Goal: Transaction & Acquisition: Purchase product/service

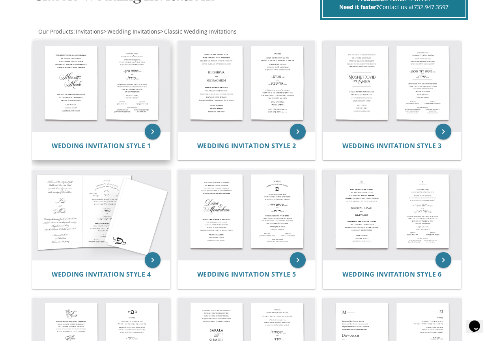
scroll to position [158, 0]
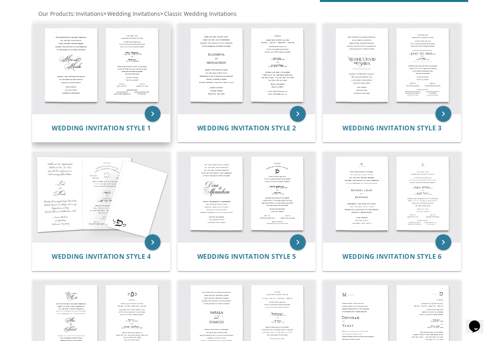
click at [113, 86] on img at bounding box center [101, 68] width 138 height 90
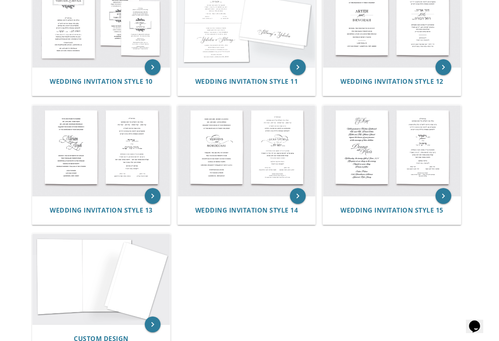
scroll to position [592, 0]
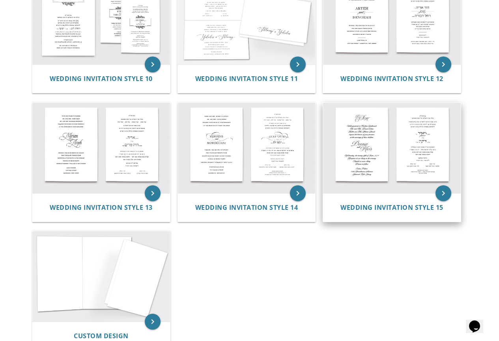
click at [362, 140] on img at bounding box center [392, 148] width 138 height 90
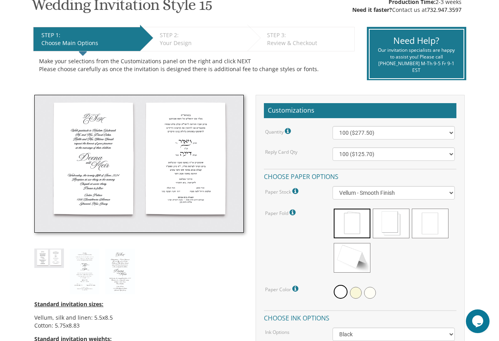
scroll to position [158, 0]
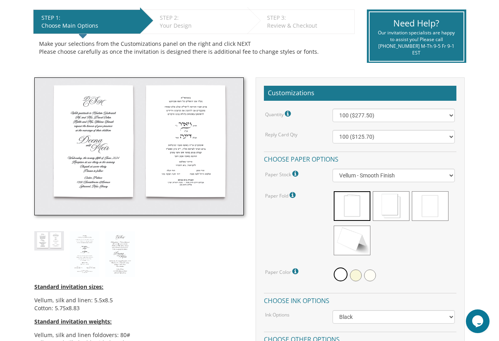
click at [189, 185] on img at bounding box center [138, 146] width 209 height 138
click at [128, 109] on img at bounding box center [138, 146] width 209 height 138
click at [111, 256] on img at bounding box center [120, 254] width 30 height 46
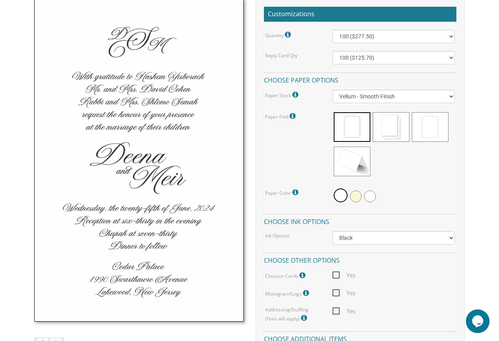
scroll to position [276, 0]
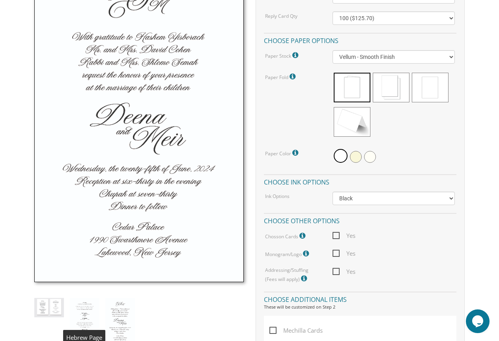
click at [88, 323] on img at bounding box center [85, 321] width 30 height 46
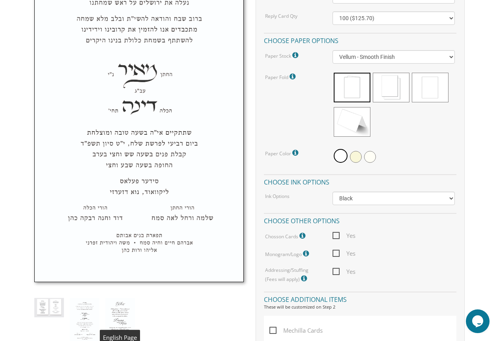
click at [124, 309] on img at bounding box center [120, 321] width 30 height 46
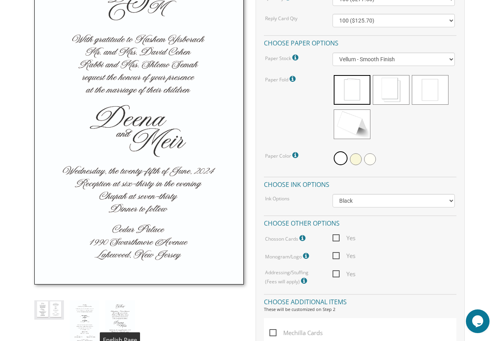
scroll to position [237, 0]
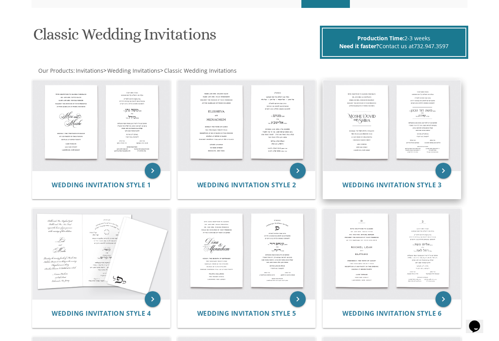
scroll to position [118, 0]
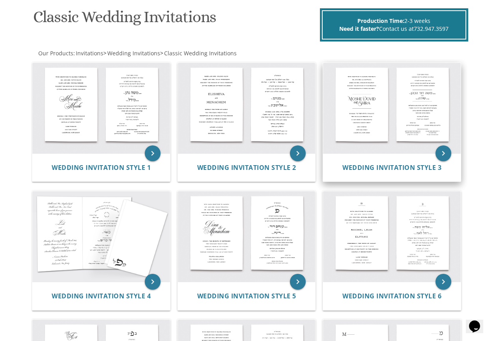
click at [405, 145] on img at bounding box center [392, 108] width 138 height 90
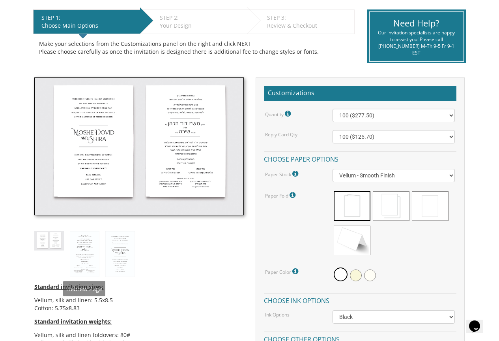
click at [49, 250] on img at bounding box center [49, 240] width 30 height 19
click at [71, 259] on img at bounding box center [85, 254] width 30 height 46
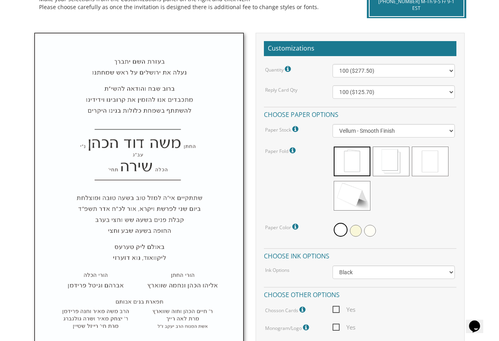
scroll to position [276, 0]
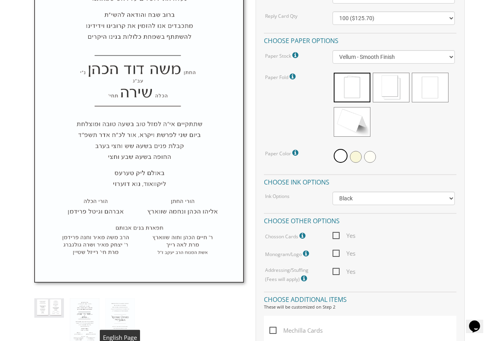
click at [118, 306] on img at bounding box center [120, 321] width 30 height 46
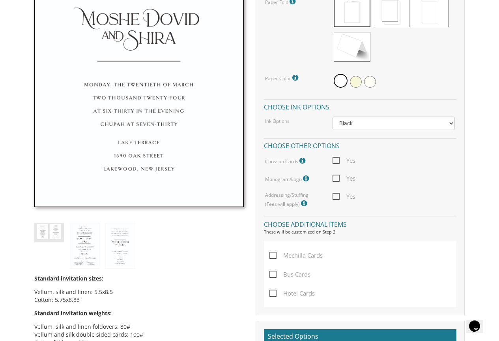
scroll to position [355, 0]
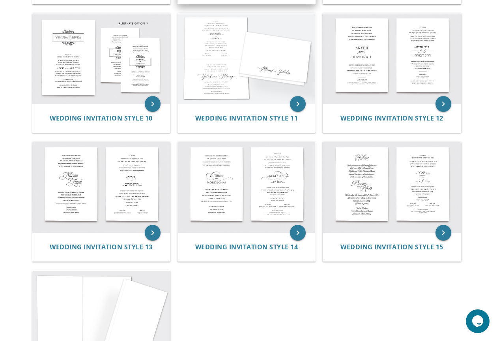
scroll to position [592, 0]
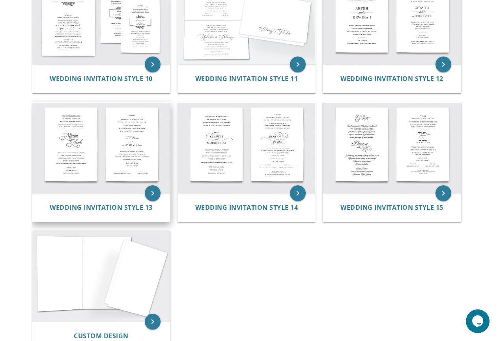
click at [72, 162] on img at bounding box center [101, 148] width 138 height 90
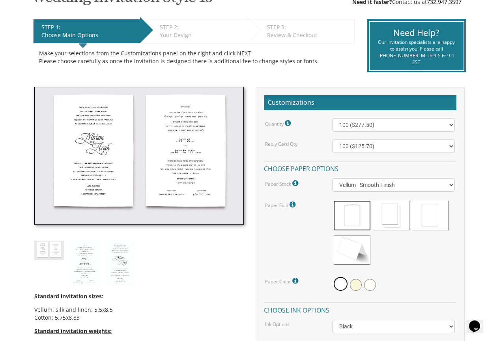
scroll to position [158, 0]
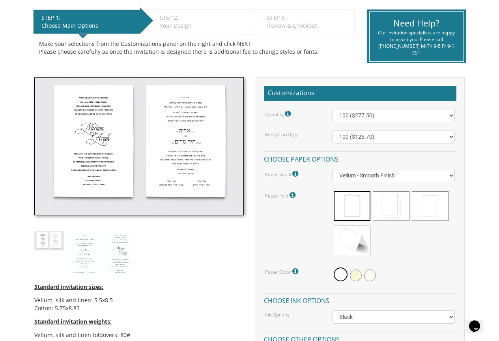
click at [113, 137] on img at bounding box center [138, 146] width 209 height 138
click at [89, 242] on img at bounding box center [85, 254] width 30 height 46
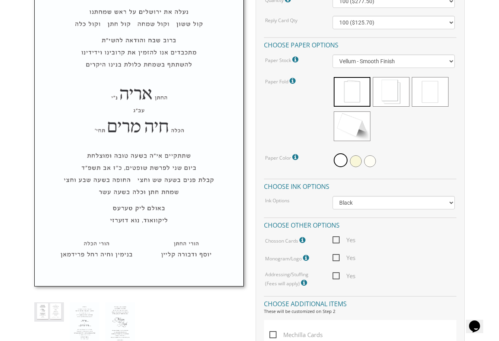
scroll to position [276, 0]
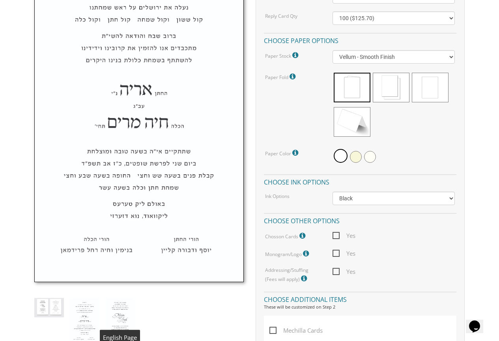
click at [126, 320] on img at bounding box center [120, 321] width 30 height 46
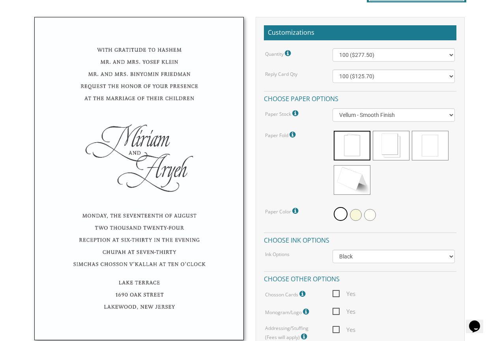
scroll to position [237, 0]
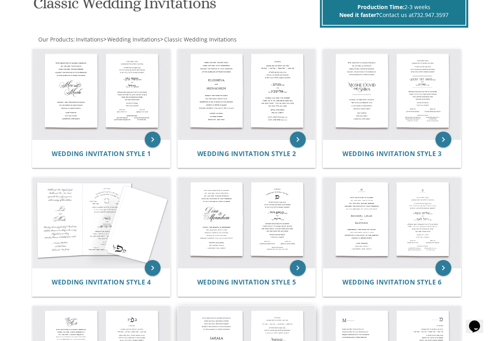
scroll to position [118, 0]
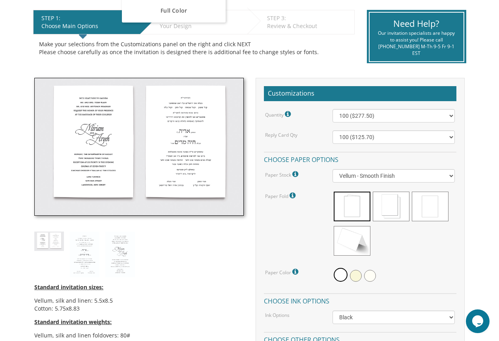
scroll to position [158, 0]
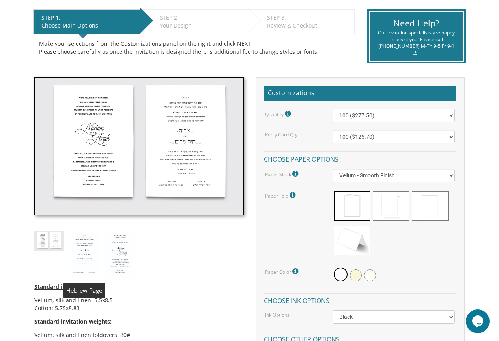
click at [81, 251] on img at bounding box center [85, 254] width 30 height 46
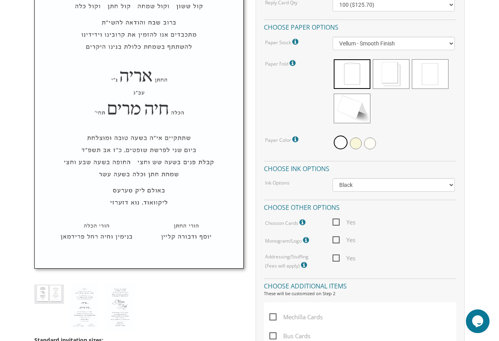
scroll to position [316, 0]
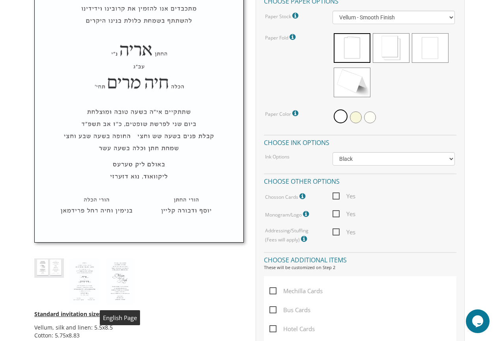
click at [121, 272] on img at bounding box center [120, 281] width 30 height 46
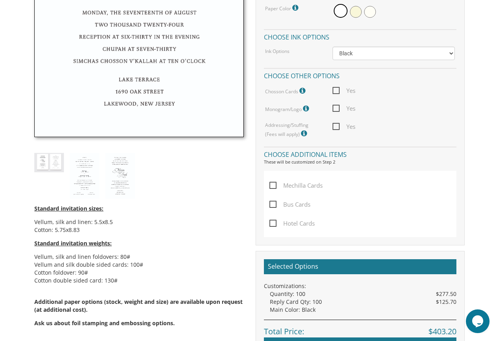
scroll to position [434, 0]
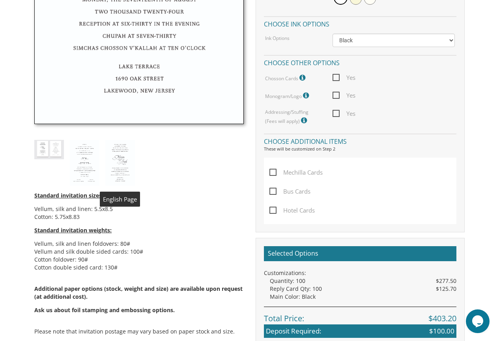
click at [127, 163] on img at bounding box center [120, 163] width 30 height 46
click at [81, 167] on img at bounding box center [85, 163] width 30 height 46
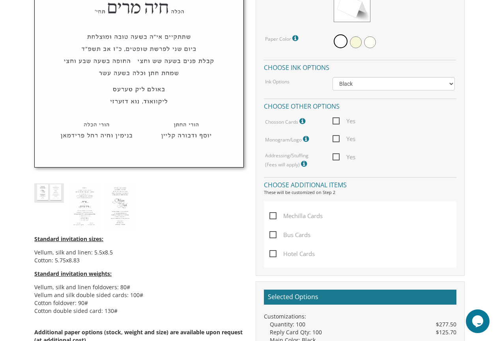
scroll to position [395, 0]
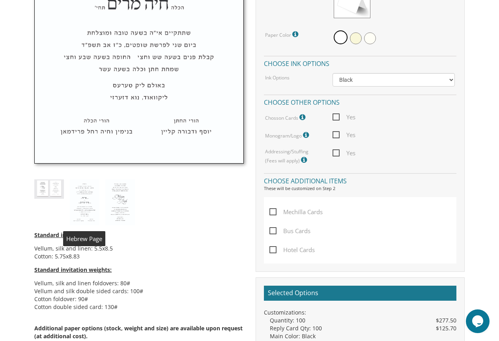
click at [92, 199] on img at bounding box center [85, 202] width 30 height 46
click at [120, 195] on img at bounding box center [120, 202] width 30 height 46
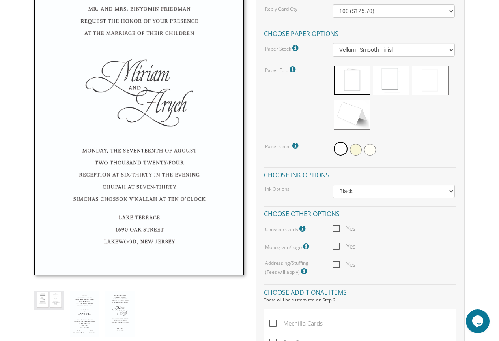
scroll to position [316, 0]
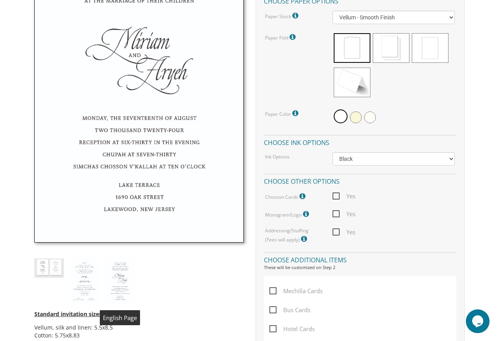
click at [120, 268] on img at bounding box center [120, 281] width 30 height 46
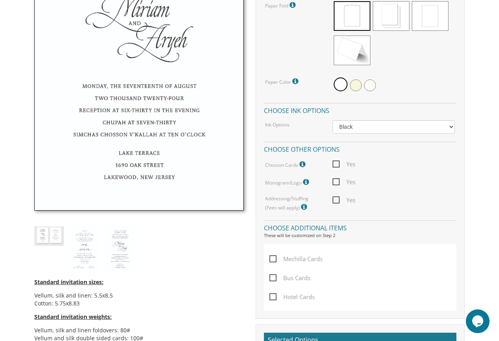
scroll to position [395, 0]
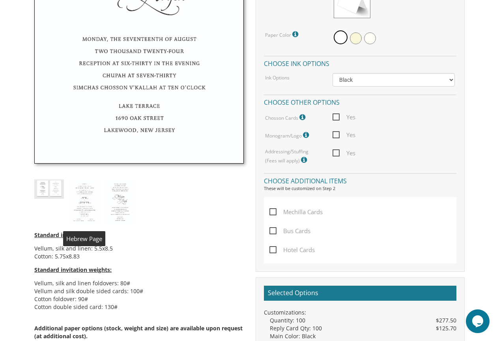
click at [80, 210] on img at bounding box center [85, 202] width 30 height 46
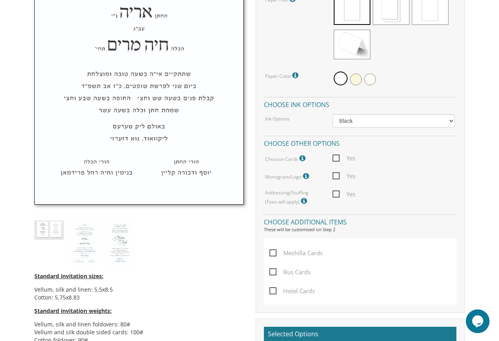
scroll to position [355, 0]
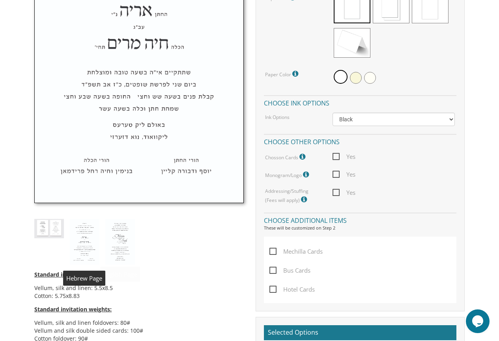
click at [88, 238] on img at bounding box center [85, 242] width 30 height 46
click at [119, 250] on img at bounding box center [120, 242] width 30 height 46
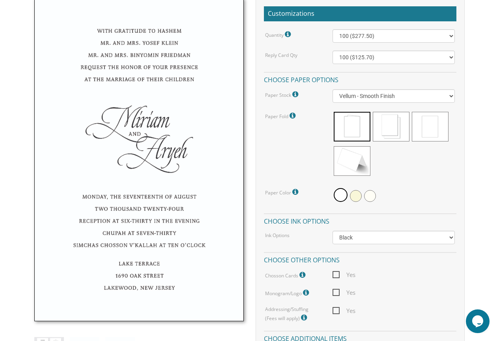
scroll to position [237, 0]
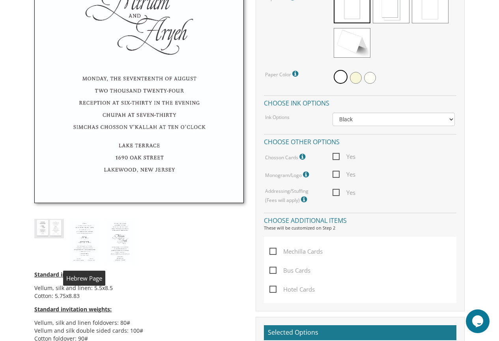
click at [89, 248] on img at bounding box center [85, 242] width 30 height 46
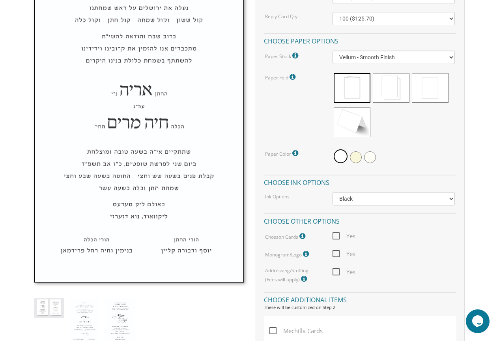
scroll to position [276, 0]
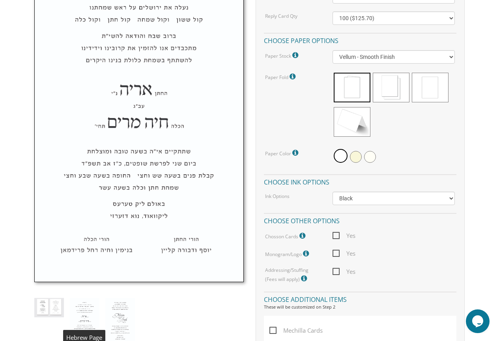
click at [91, 313] on img at bounding box center [85, 321] width 30 height 46
click at [112, 311] on img at bounding box center [120, 321] width 30 height 46
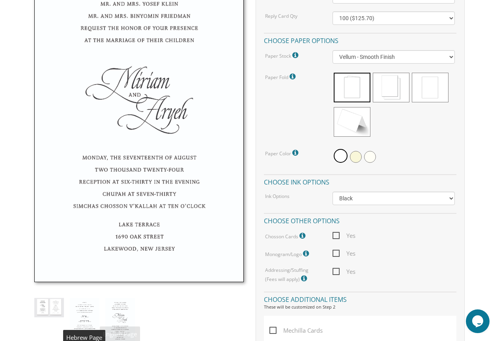
click at [80, 312] on img at bounding box center [85, 321] width 30 height 46
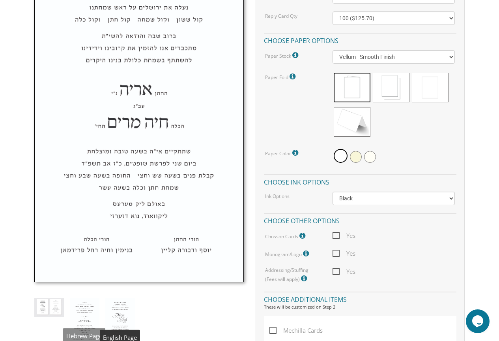
click at [126, 309] on img at bounding box center [120, 321] width 30 height 46
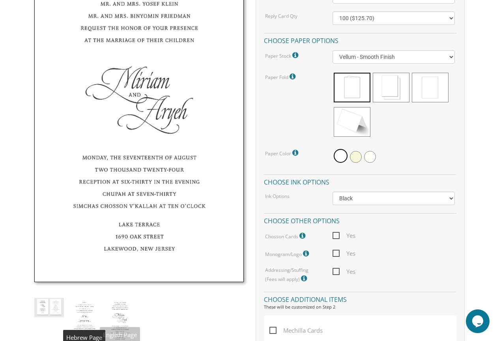
click at [76, 311] on img at bounding box center [85, 321] width 30 height 46
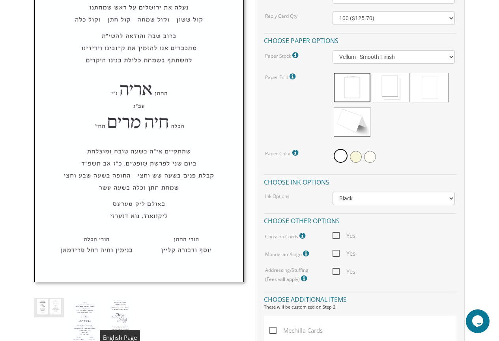
click at [112, 311] on img at bounding box center [120, 321] width 30 height 46
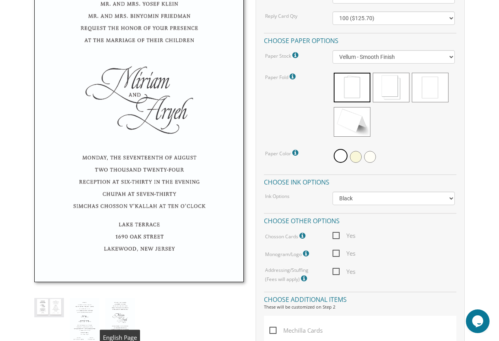
click at [117, 315] on img at bounding box center [120, 321] width 30 height 46
click at [75, 318] on img at bounding box center [85, 321] width 30 height 46
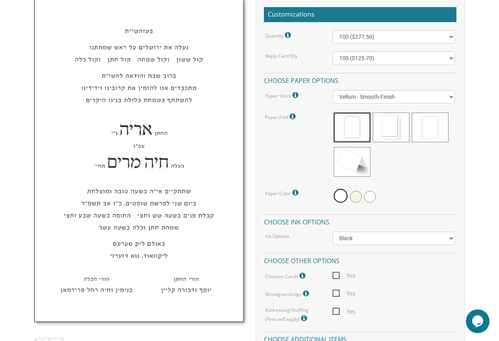
scroll to position [237, 0]
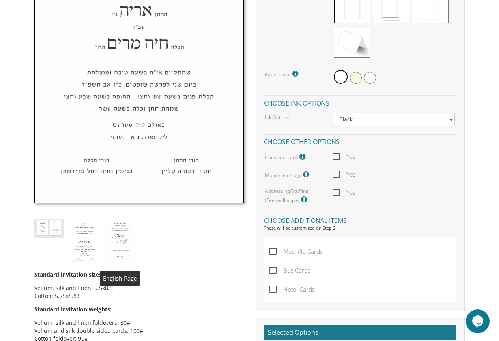
click at [120, 254] on img at bounding box center [120, 242] width 30 height 46
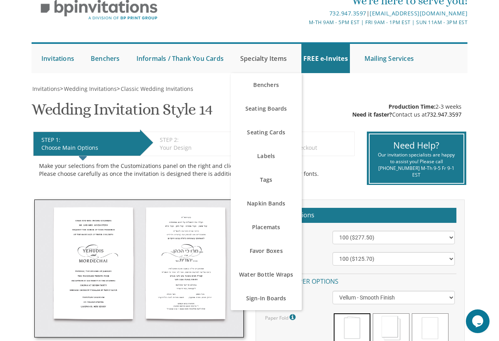
scroll to position [118, 0]
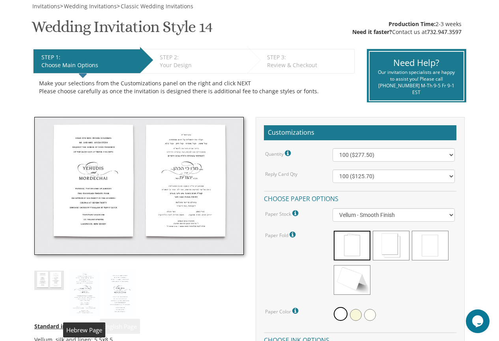
click at [83, 289] on img at bounding box center [85, 293] width 30 height 46
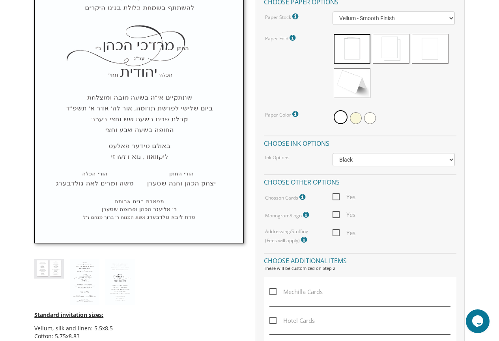
scroll to position [316, 0]
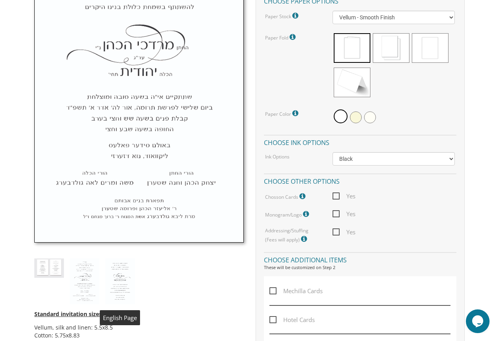
click at [121, 272] on img at bounding box center [120, 281] width 30 height 46
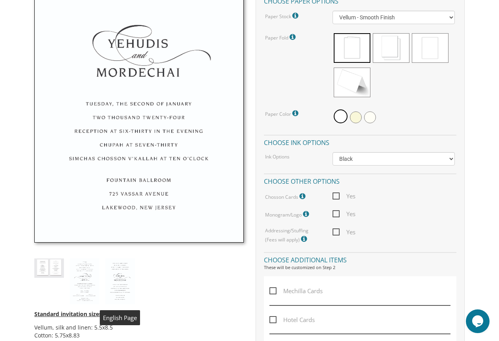
click at [122, 276] on img at bounding box center [120, 281] width 30 height 46
click at [90, 281] on img at bounding box center [85, 281] width 30 height 46
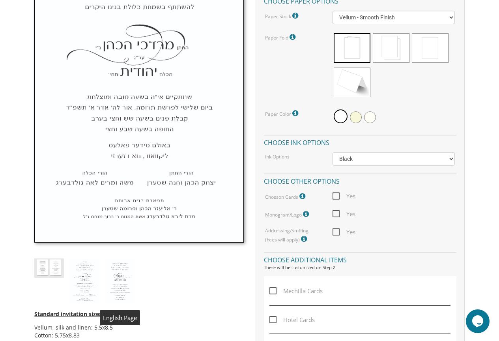
click at [126, 291] on img at bounding box center [120, 281] width 30 height 46
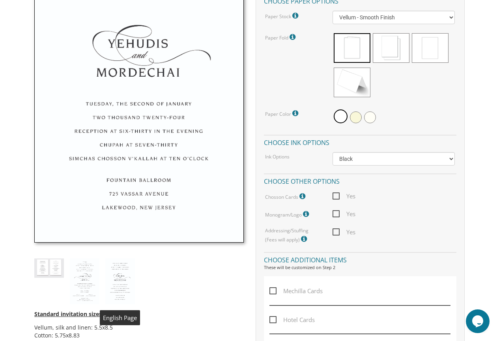
click at [111, 281] on img at bounding box center [120, 281] width 30 height 46
click at [94, 283] on img at bounding box center [85, 281] width 30 height 46
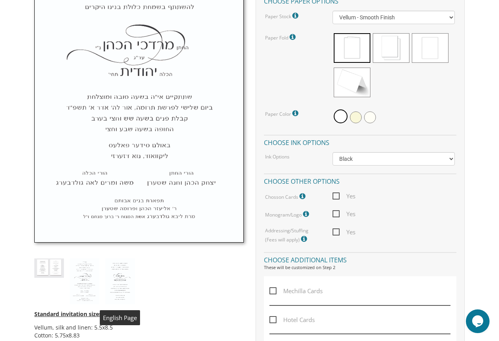
click at [115, 285] on img at bounding box center [120, 281] width 30 height 46
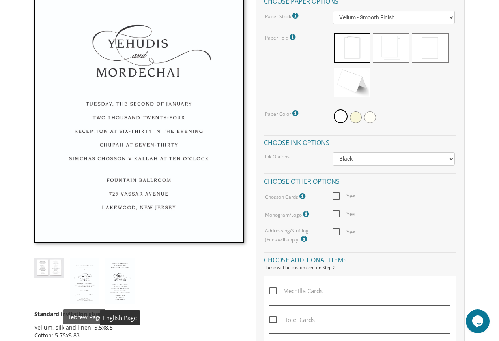
click at [88, 283] on img at bounding box center [85, 281] width 30 height 46
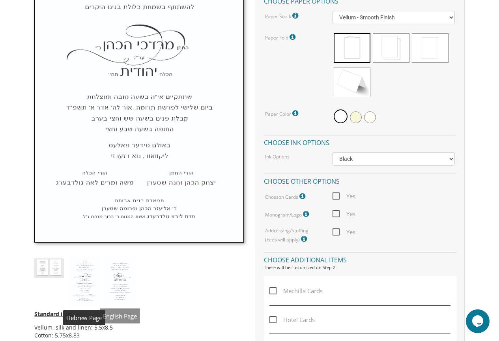
click at [94, 287] on img at bounding box center [85, 281] width 30 height 46
click at [114, 283] on img at bounding box center [120, 281] width 30 height 46
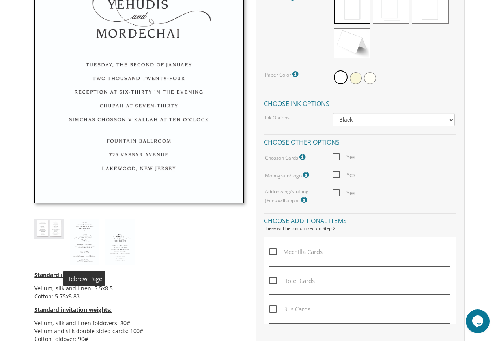
scroll to position [355, 0]
click at [90, 242] on img at bounding box center [85, 242] width 30 height 46
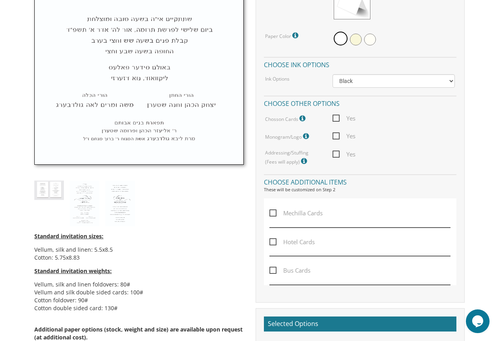
scroll to position [395, 0]
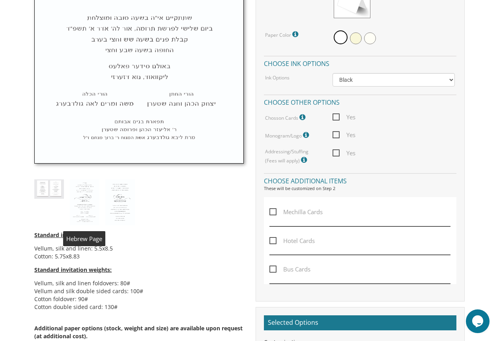
click at [75, 199] on img at bounding box center [85, 202] width 30 height 46
click at [115, 206] on img at bounding box center [120, 202] width 30 height 46
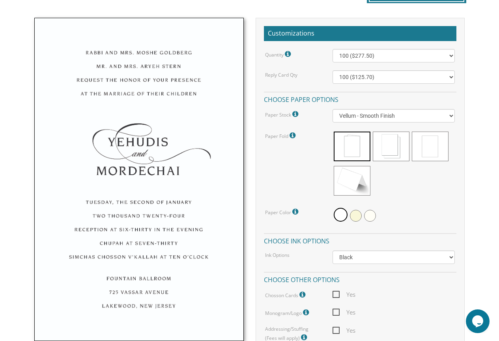
scroll to position [237, 0]
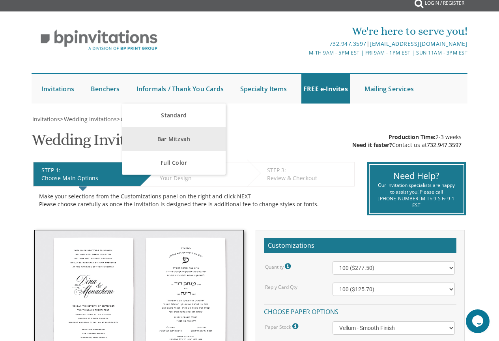
scroll to position [118, 0]
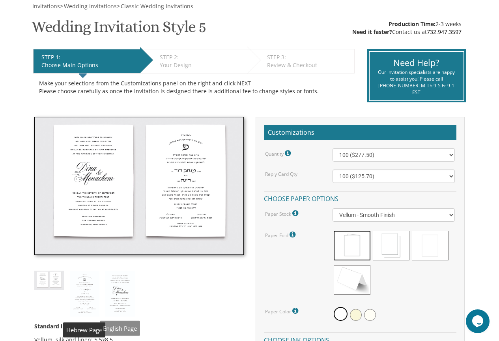
click at [82, 300] on img at bounding box center [85, 293] width 30 height 46
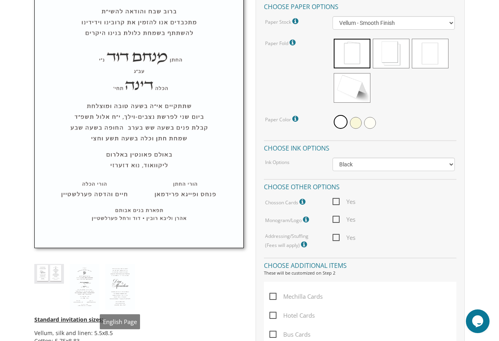
scroll to position [316, 0]
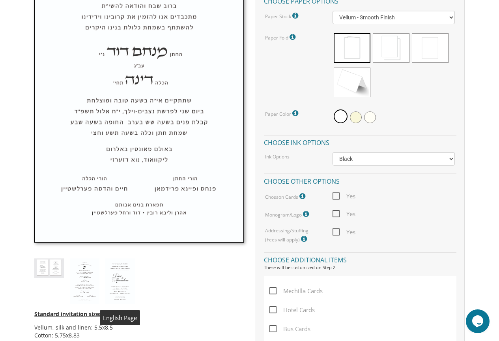
click at [112, 282] on img at bounding box center [120, 281] width 30 height 46
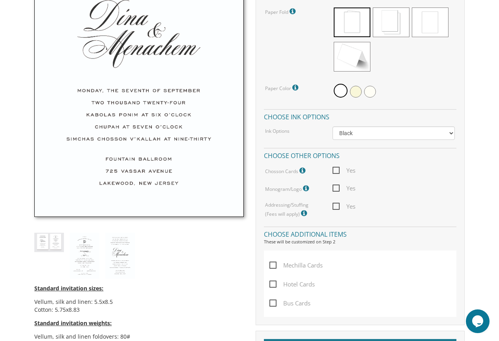
scroll to position [355, 0]
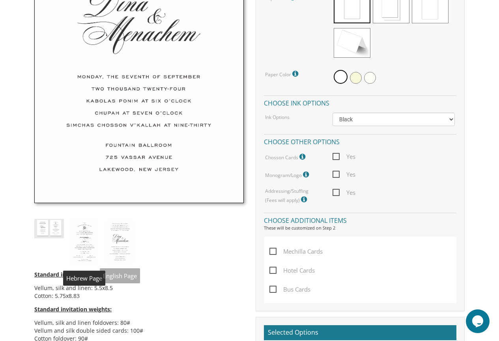
click at [81, 243] on img at bounding box center [85, 242] width 30 height 46
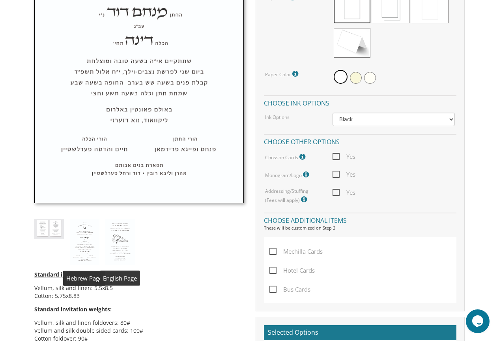
scroll to position [197, 0]
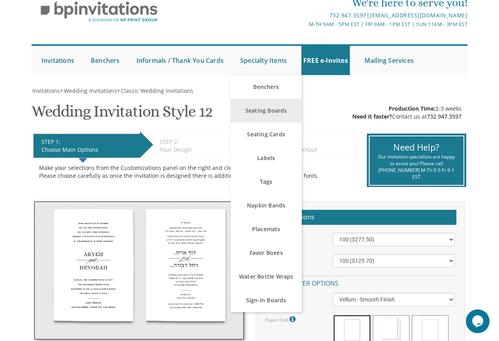
scroll to position [118, 0]
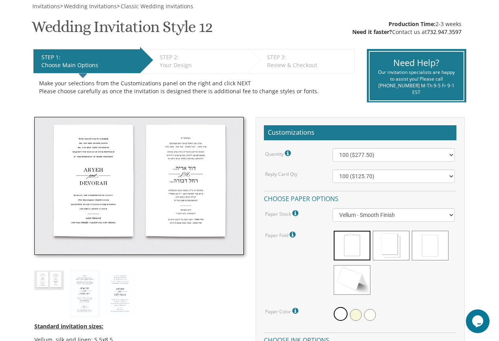
click at [113, 208] on img at bounding box center [138, 186] width 209 height 138
click at [86, 284] on img at bounding box center [85, 293] width 30 height 46
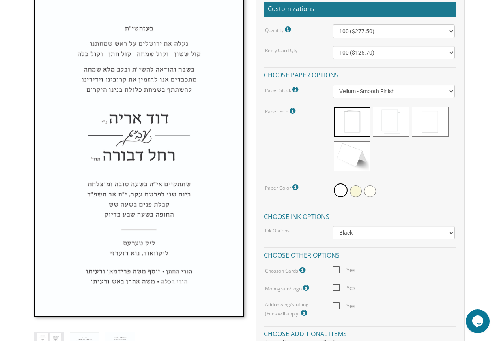
scroll to position [316, 0]
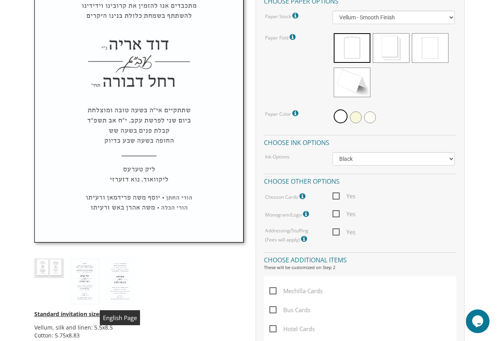
click at [126, 275] on img at bounding box center [120, 281] width 30 height 46
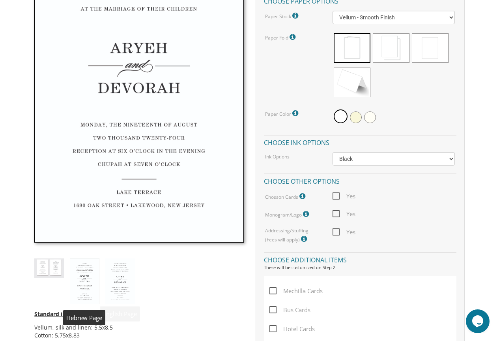
click at [84, 284] on img at bounding box center [85, 281] width 30 height 46
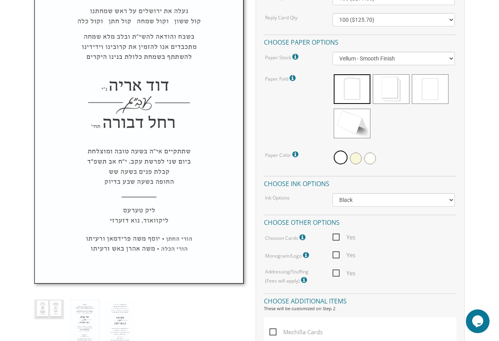
scroll to position [276, 0]
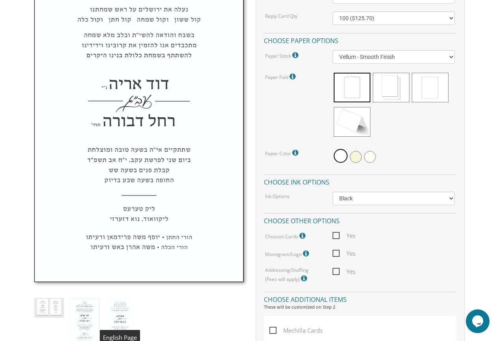
click at [110, 319] on img at bounding box center [120, 321] width 30 height 46
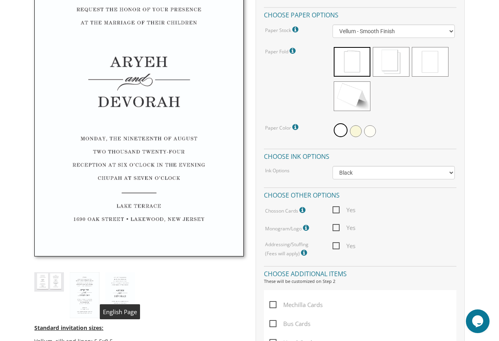
scroll to position [316, 0]
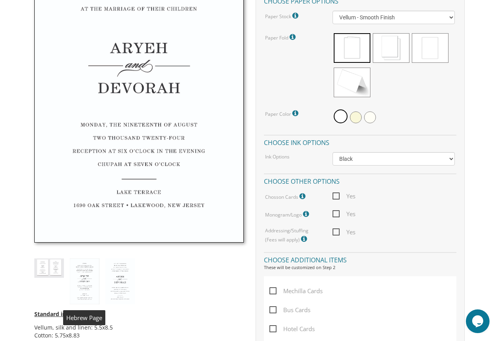
click at [83, 283] on img at bounding box center [85, 281] width 30 height 46
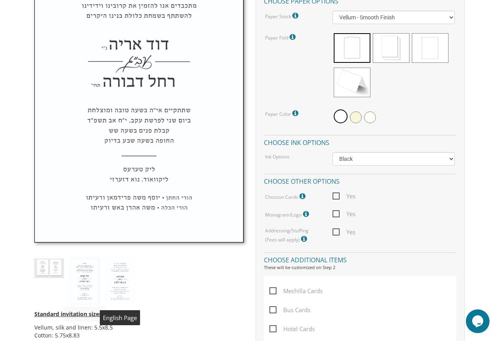
click at [110, 280] on img at bounding box center [120, 281] width 30 height 46
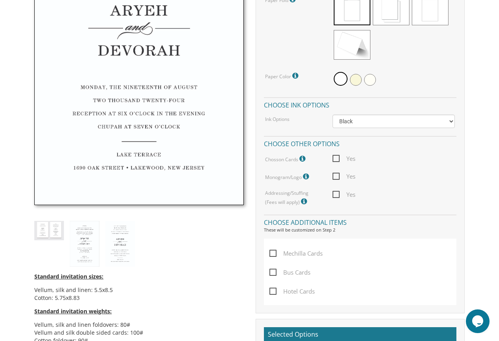
scroll to position [355, 0]
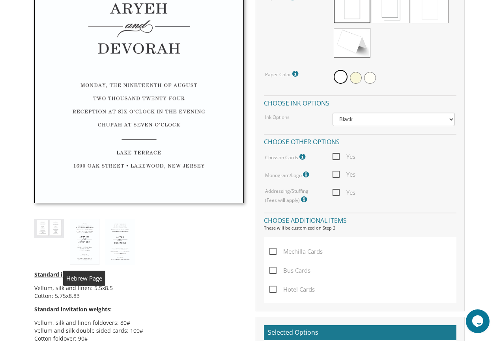
click at [90, 248] on img at bounding box center [85, 242] width 30 height 46
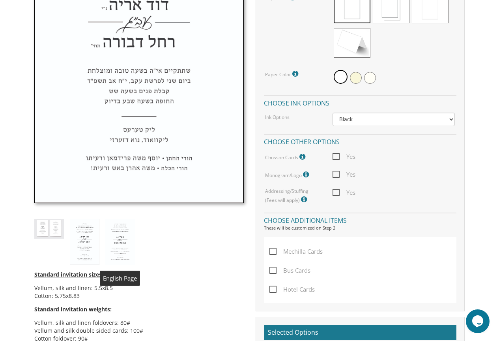
click at [113, 247] on img at bounding box center [120, 242] width 30 height 46
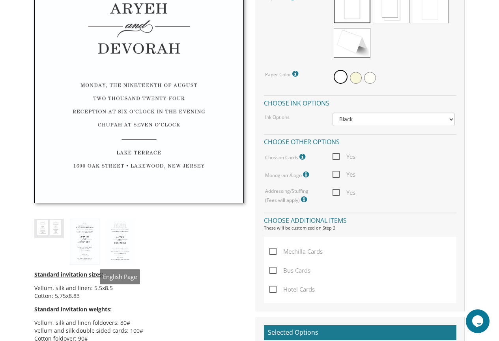
click at [116, 242] on img at bounding box center [120, 242] width 30 height 46
click at [81, 242] on img at bounding box center [85, 242] width 30 height 46
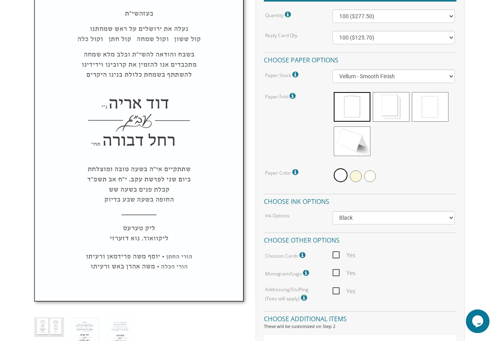
scroll to position [276, 0]
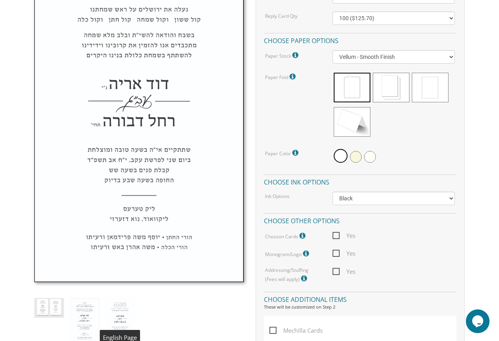
click at [114, 311] on img at bounding box center [120, 321] width 30 height 46
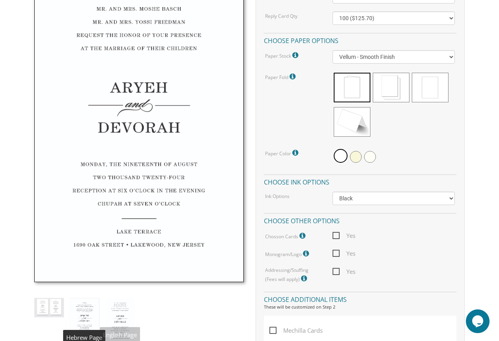
click at [84, 315] on img at bounding box center [85, 321] width 30 height 46
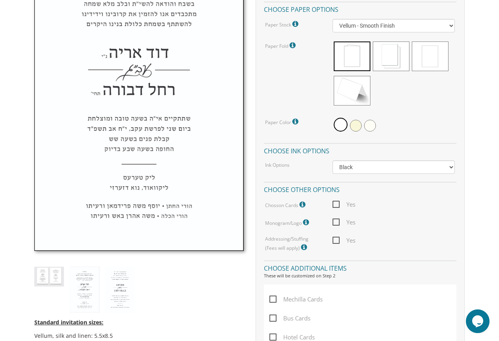
scroll to position [316, 0]
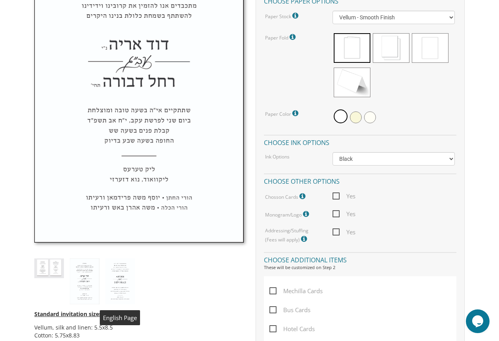
click at [113, 278] on img at bounding box center [120, 281] width 30 height 46
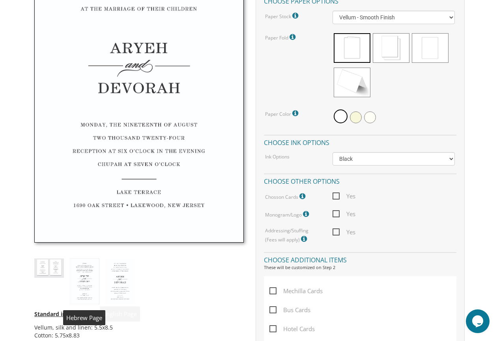
click at [88, 275] on img at bounding box center [85, 281] width 30 height 46
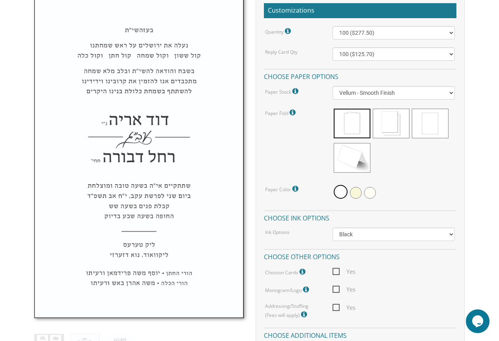
scroll to position [276, 0]
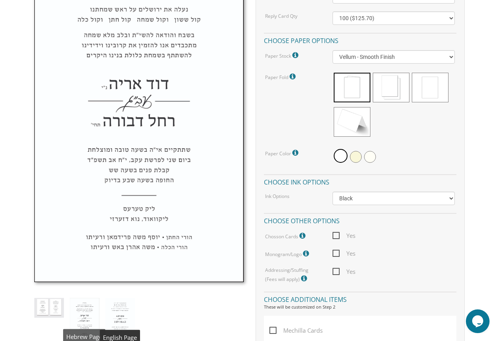
click at [122, 316] on img at bounding box center [120, 321] width 30 height 46
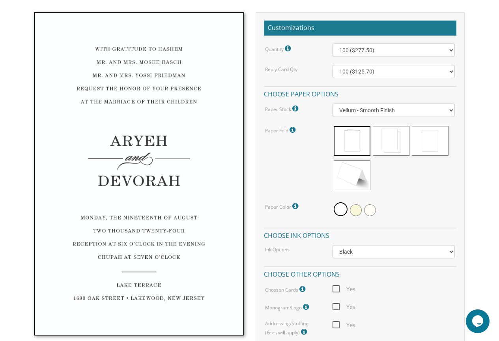
scroll to position [237, 0]
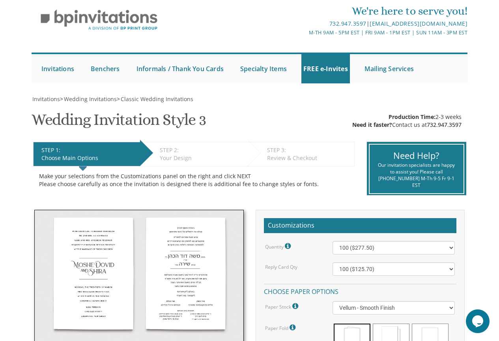
scroll to position [79, 0]
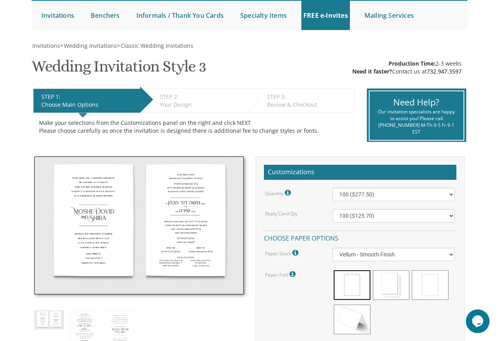
click at [119, 220] on img at bounding box center [138, 225] width 209 height 138
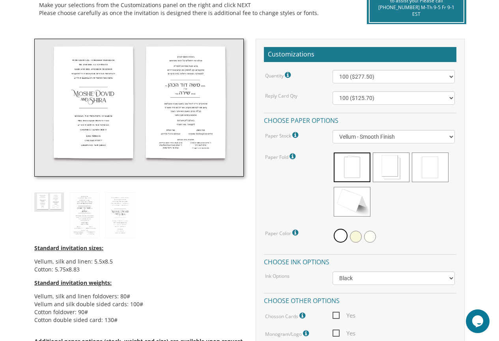
scroll to position [197, 0]
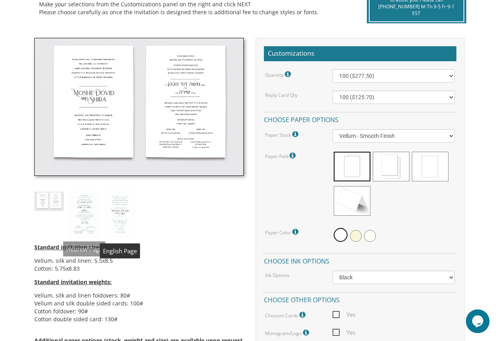
click at [93, 212] on img at bounding box center [85, 214] width 30 height 46
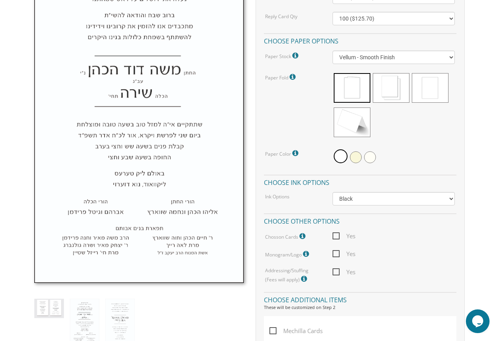
scroll to position [276, 0]
click at [116, 311] on img at bounding box center [120, 321] width 30 height 46
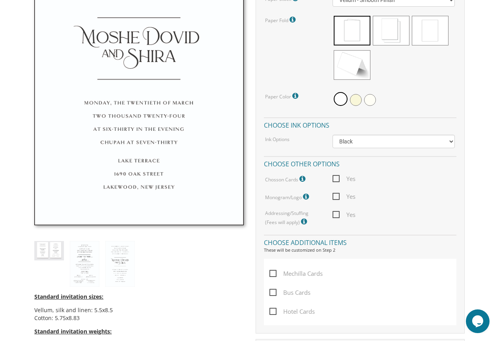
scroll to position [355, 0]
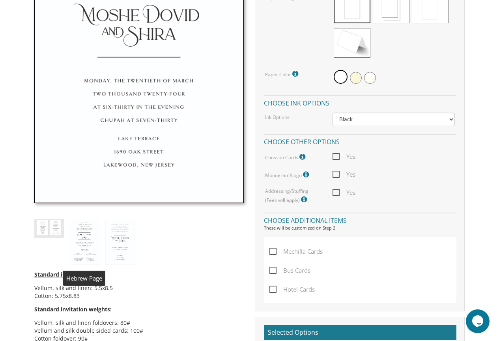
click at [95, 248] on img at bounding box center [85, 242] width 30 height 46
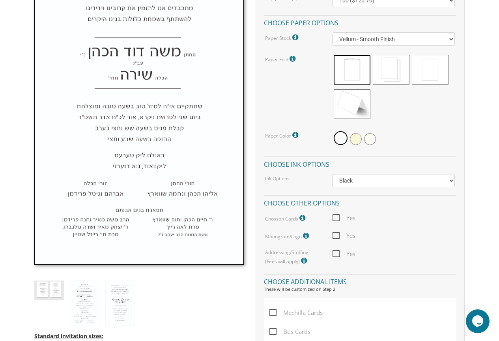
scroll to position [316, 0]
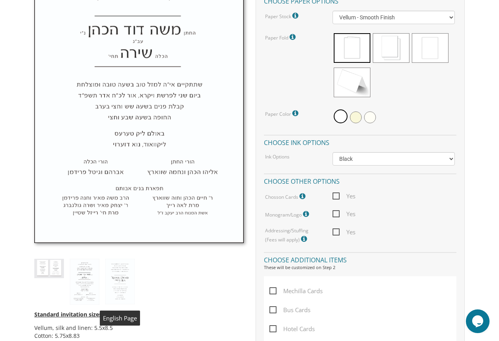
click at [111, 263] on img at bounding box center [120, 282] width 30 height 46
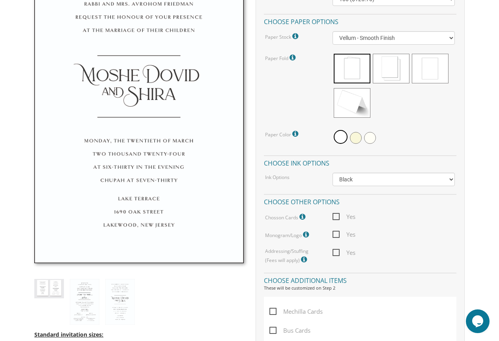
scroll to position [276, 0]
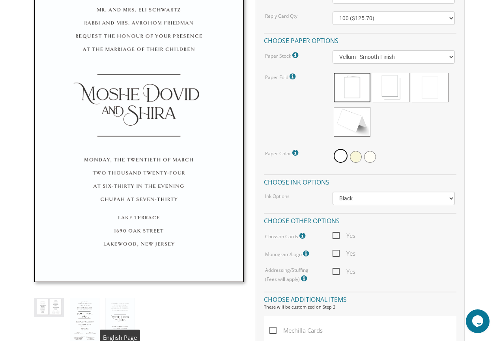
click at [120, 312] on img at bounding box center [120, 321] width 30 height 46
click at [51, 301] on img at bounding box center [49, 307] width 30 height 19
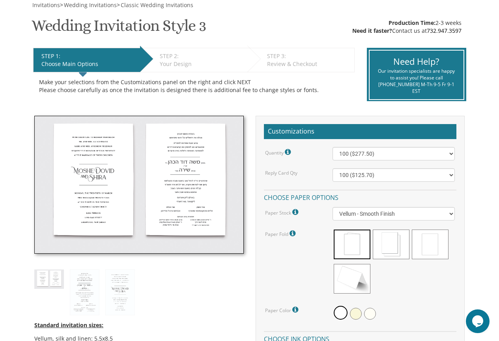
scroll to position [118, 0]
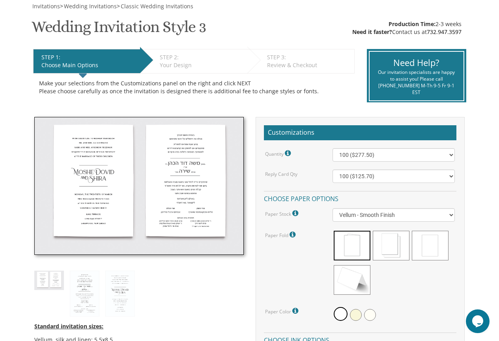
click at [210, 151] on img at bounding box center [138, 186] width 209 height 138
click at [177, 162] on img at bounding box center [138, 186] width 209 height 138
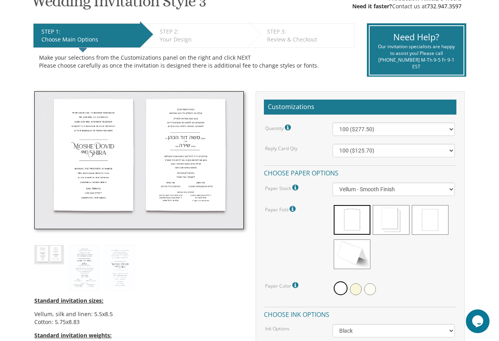
scroll to position [158, 0]
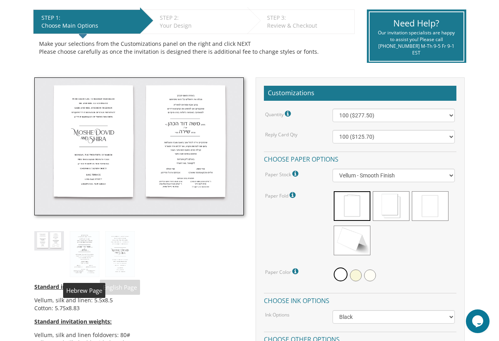
click at [84, 244] on img at bounding box center [85, 254] width 30 height 46
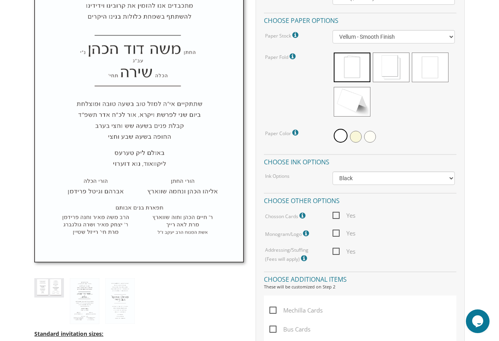
scroll to position [316, 0]
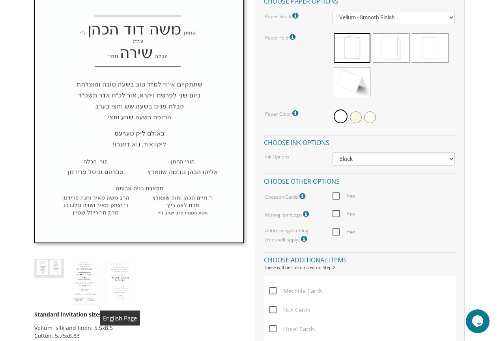
click at [119, 270] on img at bounding box center [120, 282] width 30 height 46
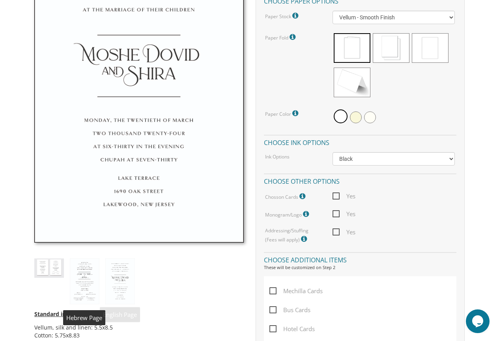
click at [88, 281] on img at bounding box center [85, 281] width 30 height 46
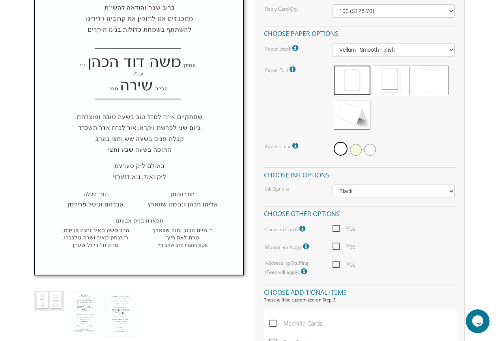
scroll to position [355, 0]
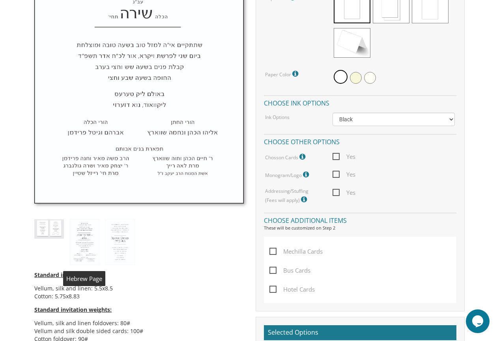
click at [85, 246] on img at bounding box center [85, 242] width 30 height 46
click at [125, 248] on img at bounding box center [120, 242] width 30 height 46
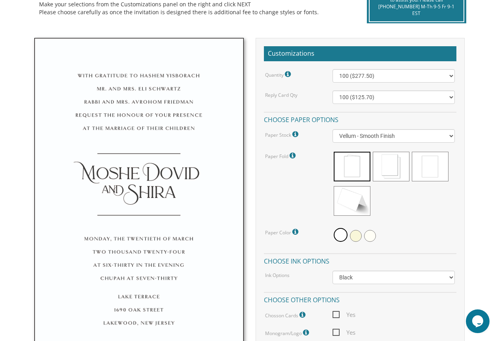
scroll to position [237, 0]
